Goal: Transaction & Acquisition: Subscribe to service/newsletter

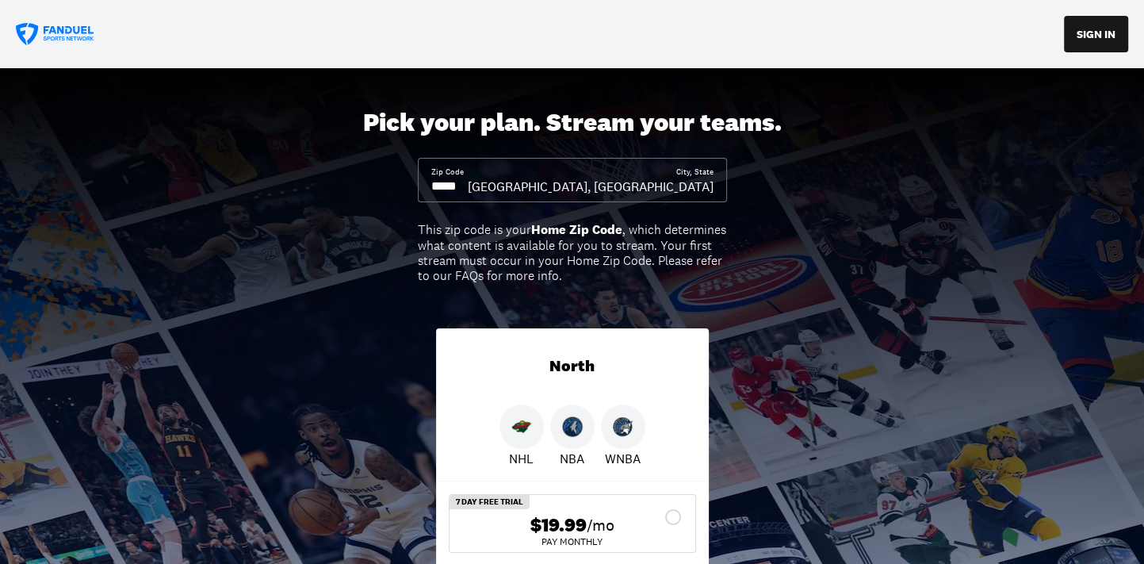
click at [465, 187] on input at bounding box center [449, 186] width 36 height 17
click at [465, 186] on input at bounding box center [449, 186] width 36 height 17
type input "*****"
click at [521, 427] on img at bounding box center [521, 426] width 21 height 21
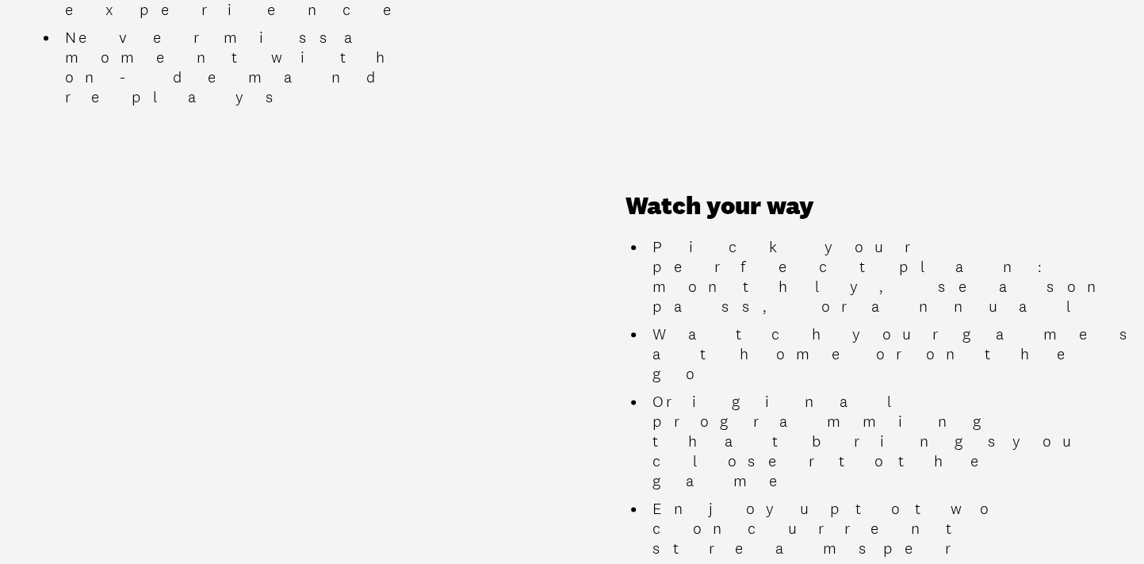
scroll to position [1348, 0]
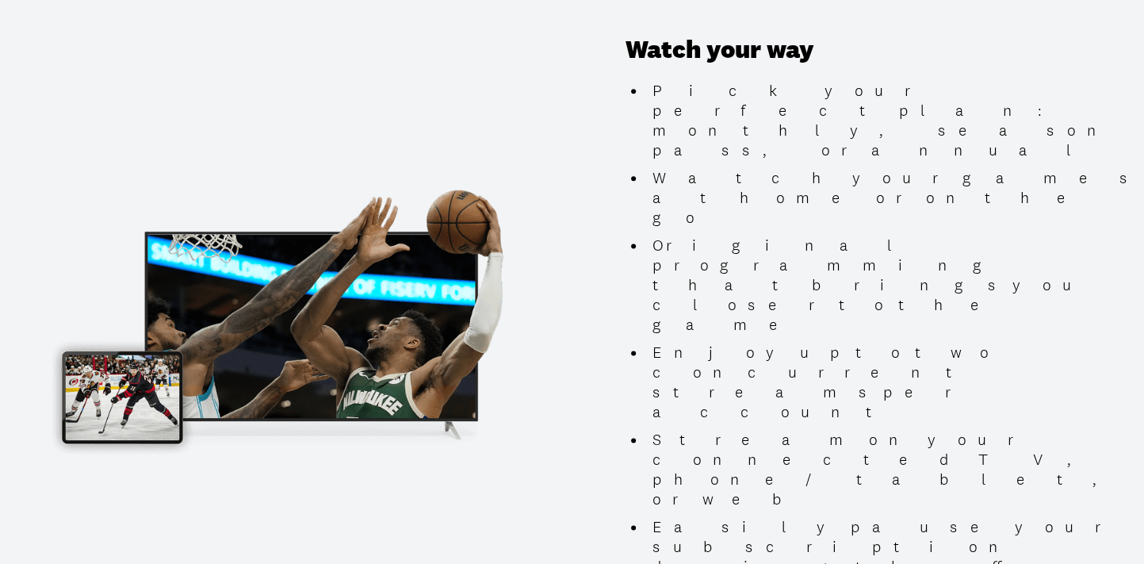
scroll to position [1506, 0]
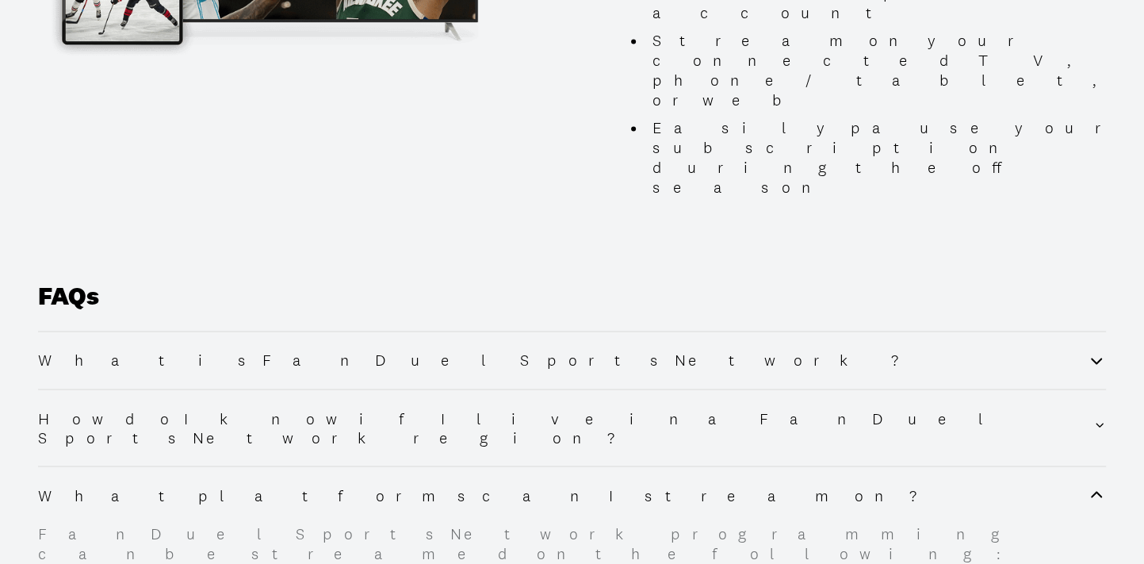
scroll to position [1903, 0]
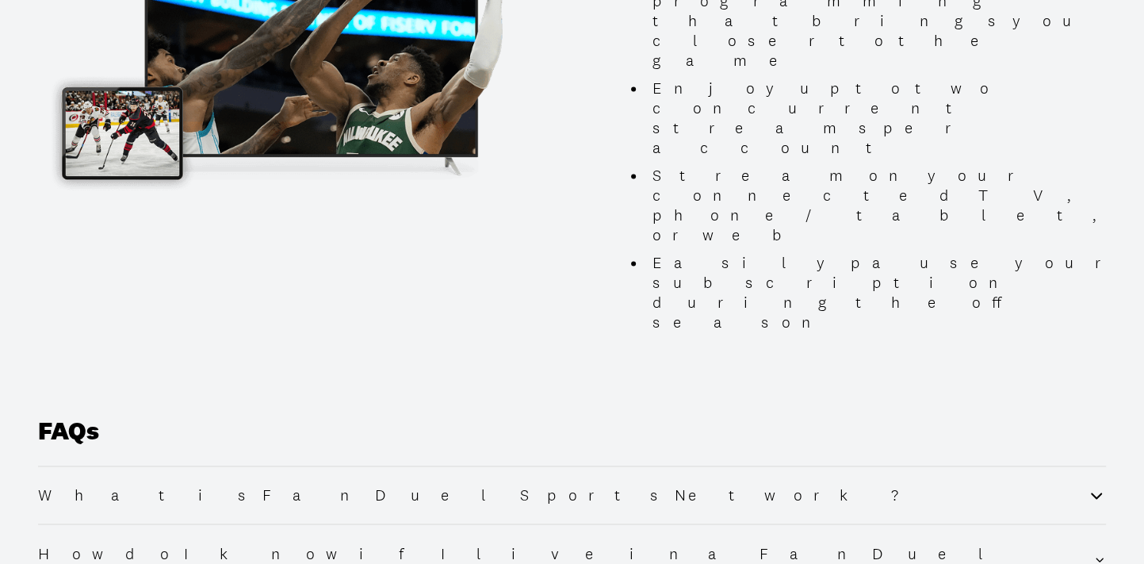
scroll to position [1744, 0]
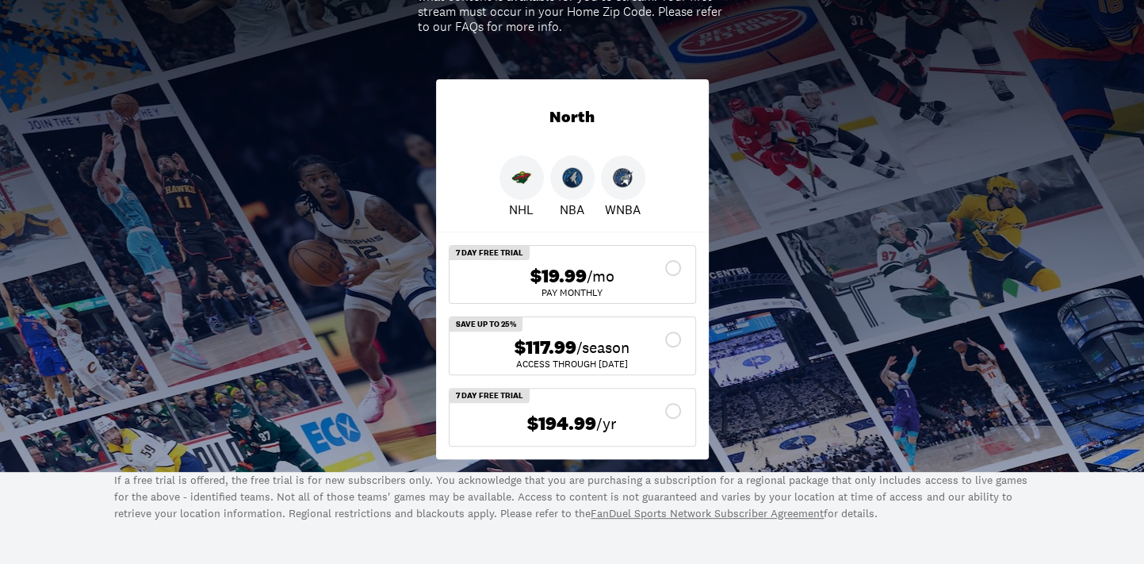
scroll to position [247, 0]
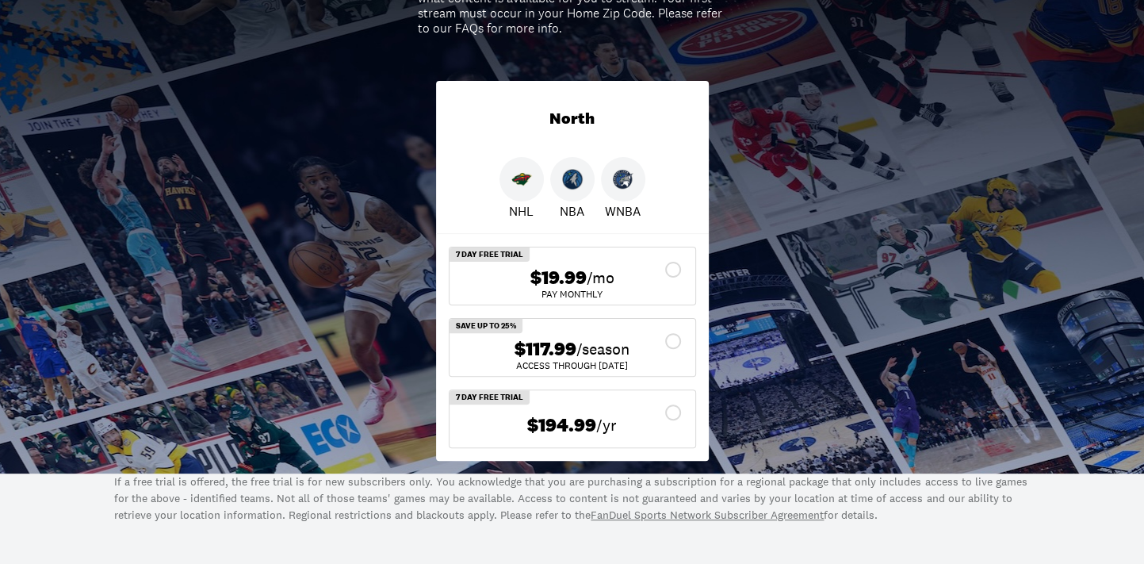
click at [568, 274] on span "$19.99" at bounding box center [558, 277] width 56 height 23
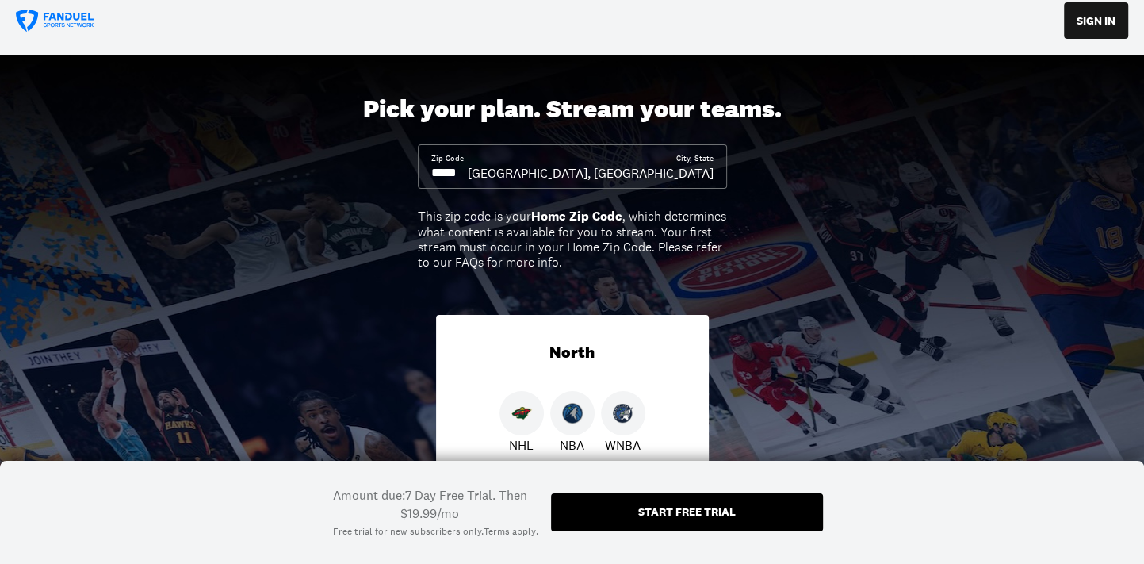
scroll to position [0, 0]
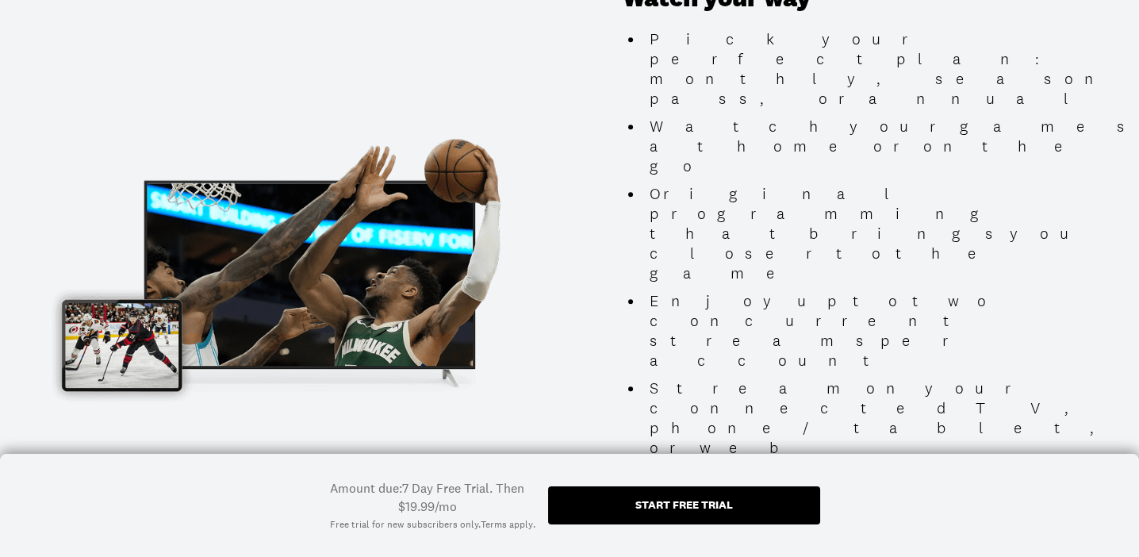
scroll to position [1586, 0]
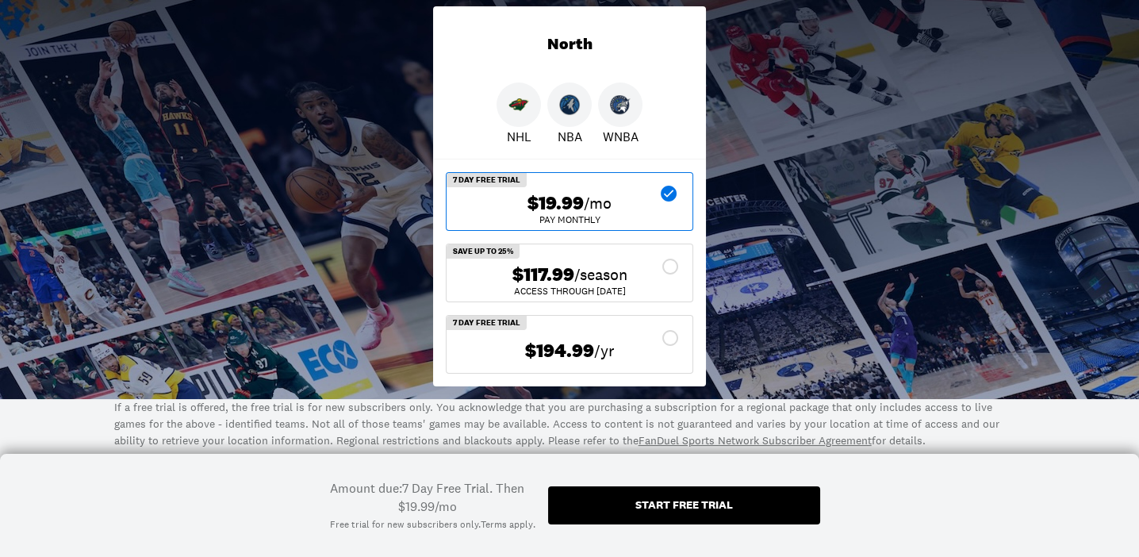
scroll to position [317, 0]
